Goal: Task Accomplishment & Management: Manage account settings

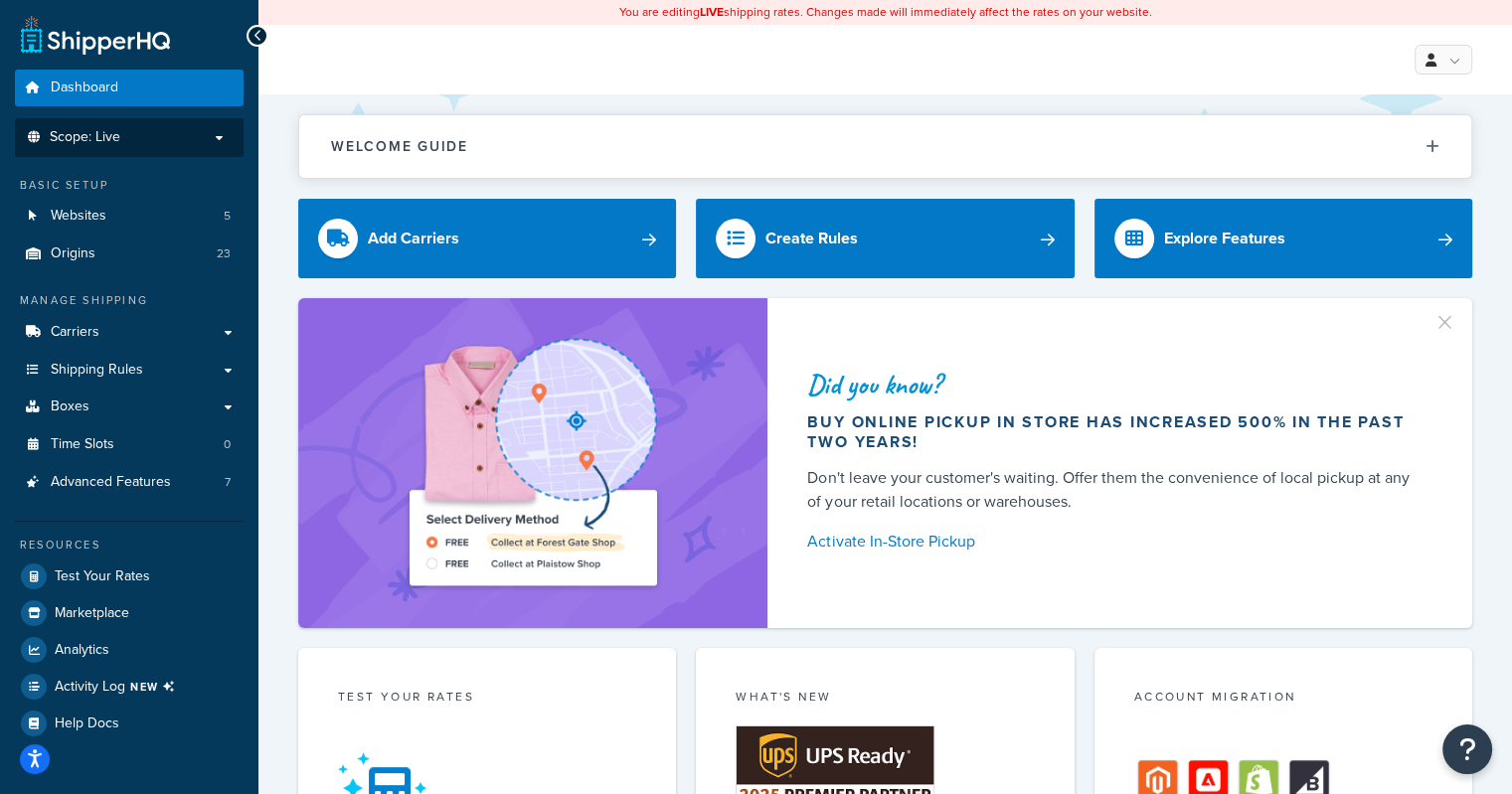
click at [94, 146] on span "Scope: Live" at bounding box center [85, 137] width 71 height 17
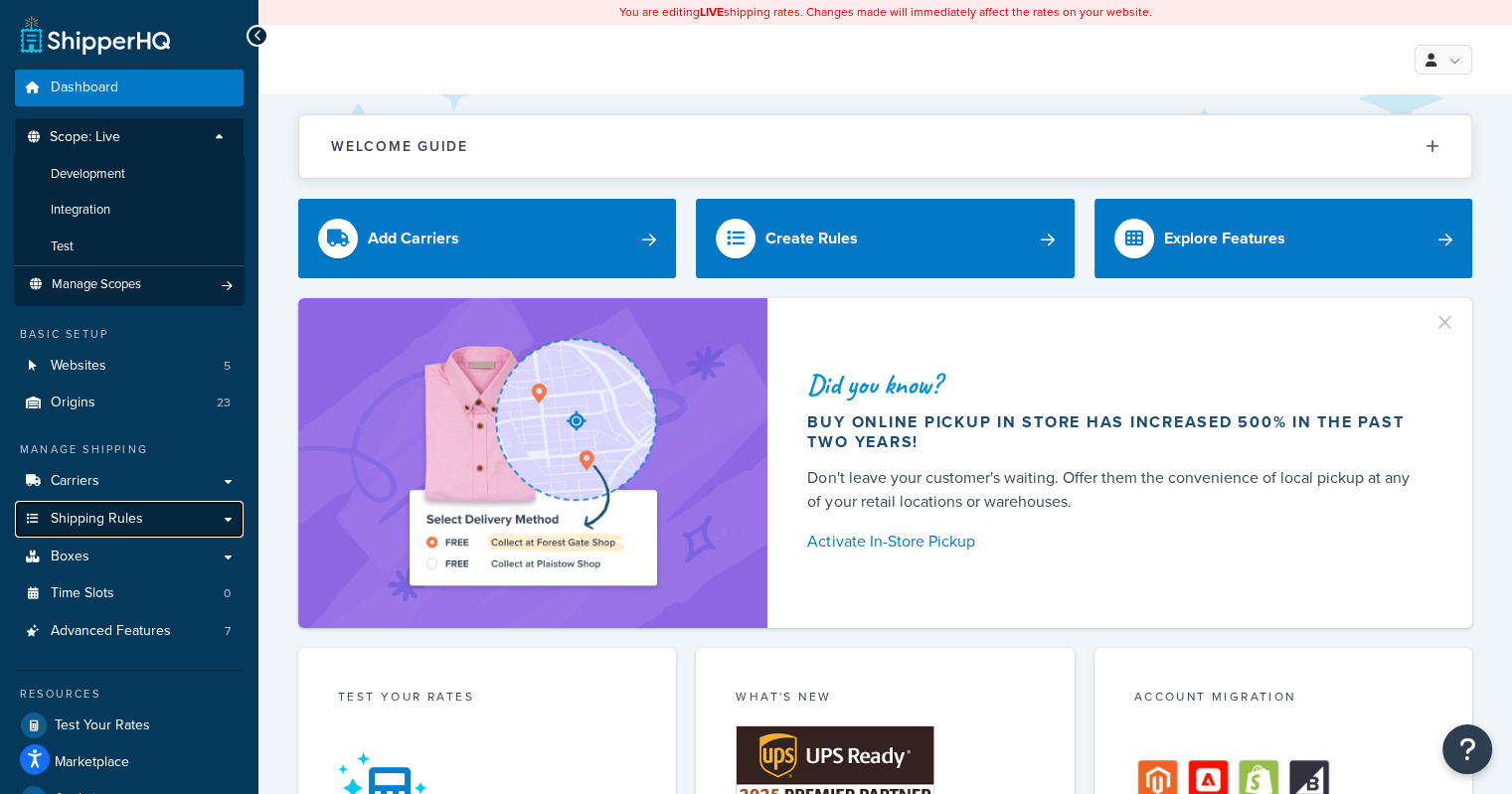
click at [100, 519] on span "Shipping Rules" at bounding box center [97, 519] width 93 height 17
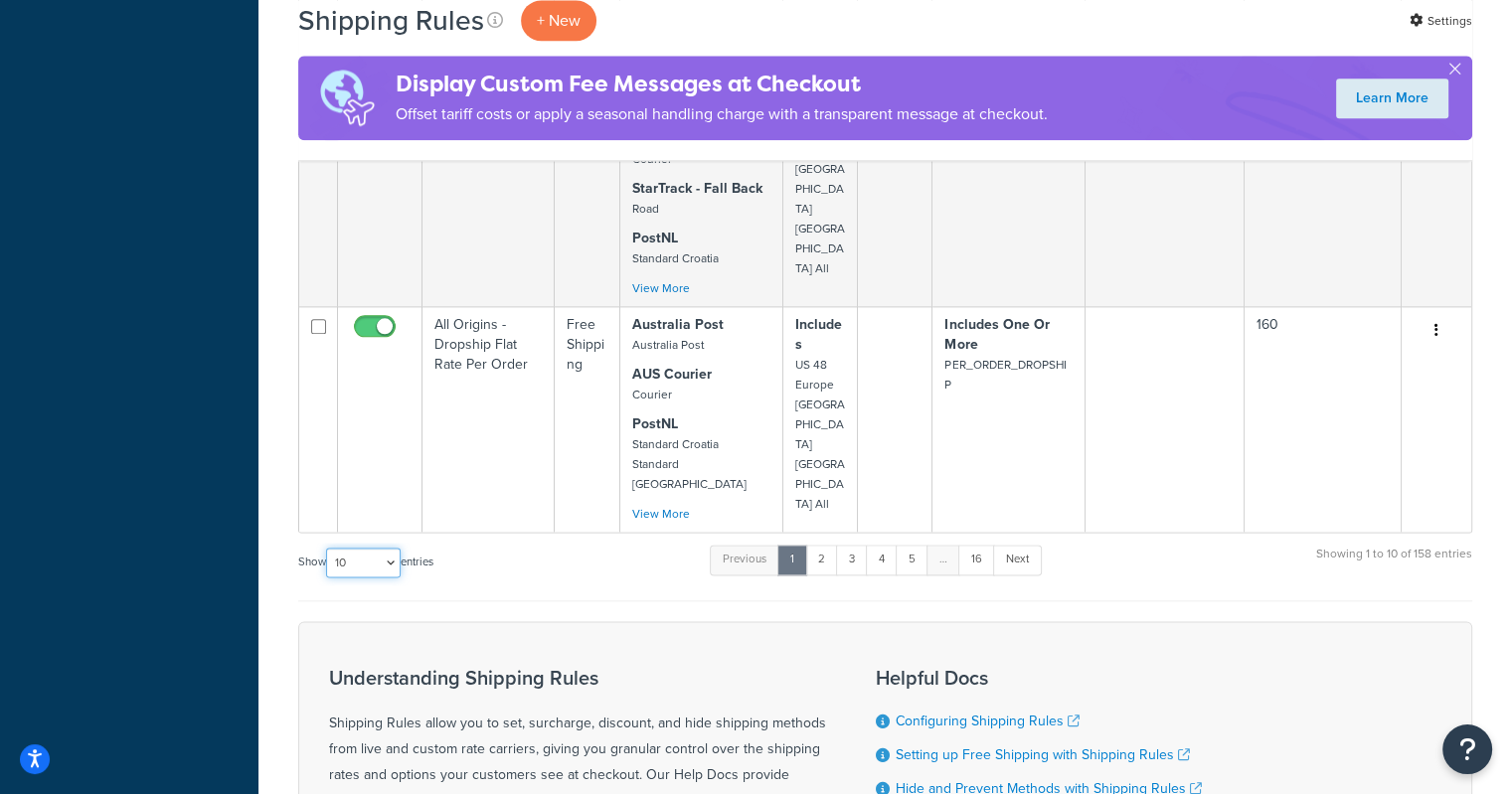
click at [392, 548] on select "10 15 25 50 100 1000" at bounding box center [363, 563] width 75 height 30
select select "1000"
click at [328, 548] on select "10 15 25 50 100 1000" at bounding box center [363, 563] width 75 height 30
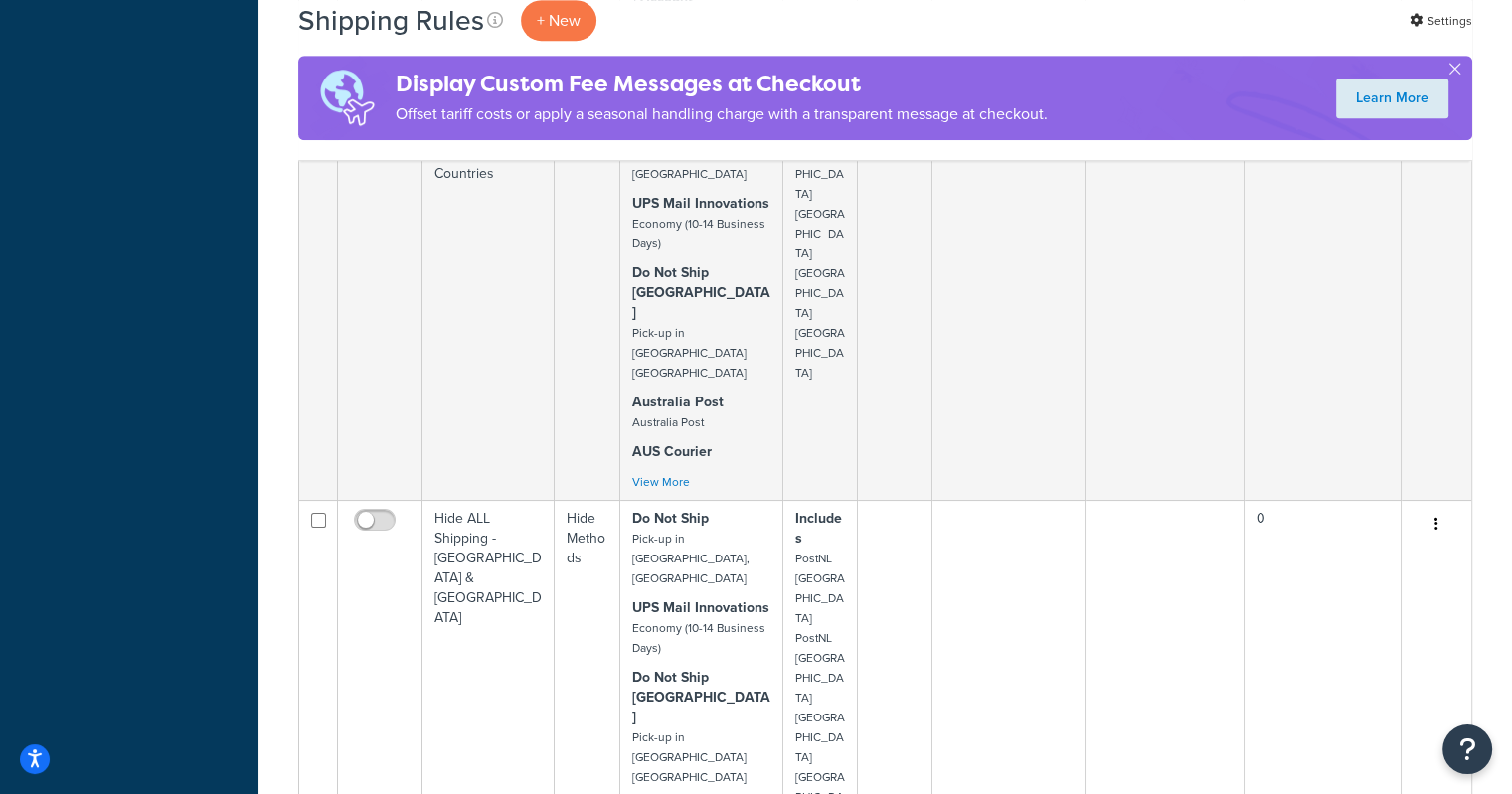
scroll to position [16177, 0]
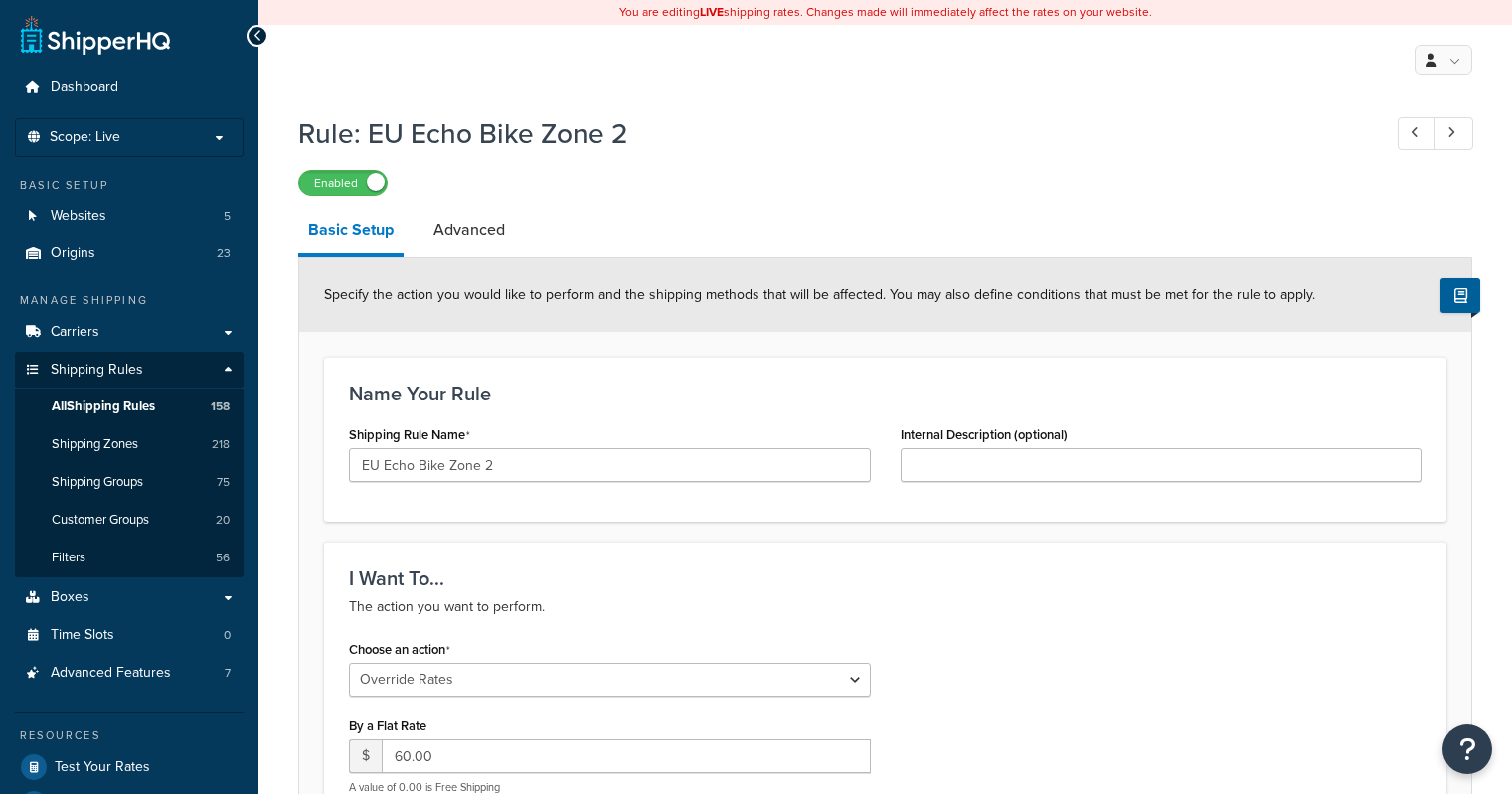
select select "OVERRIDE"
select select "ITEM"
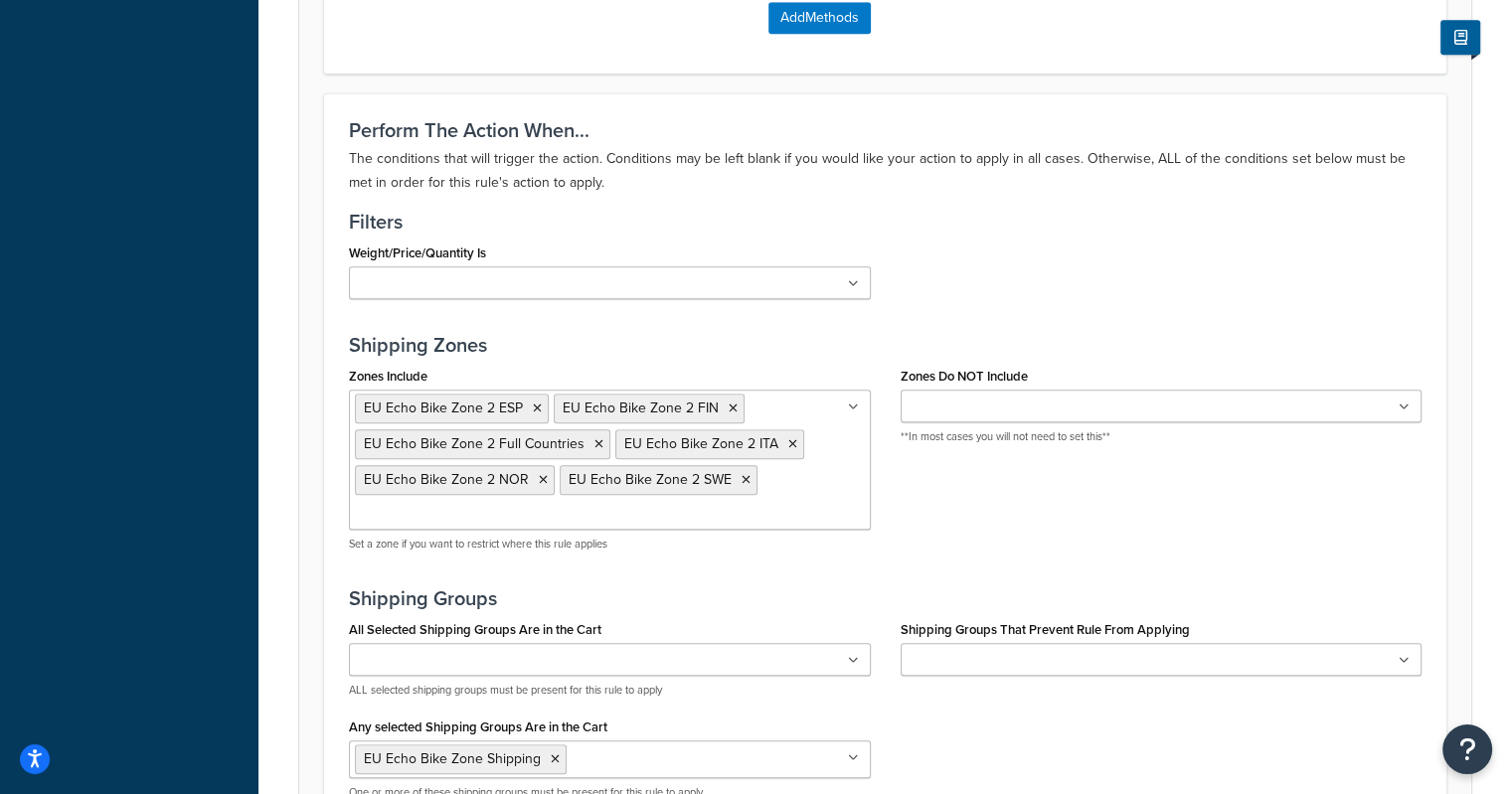
scroll to position [1786, 0]
